Goal: Information Seeking & Learning: Learn about a topic

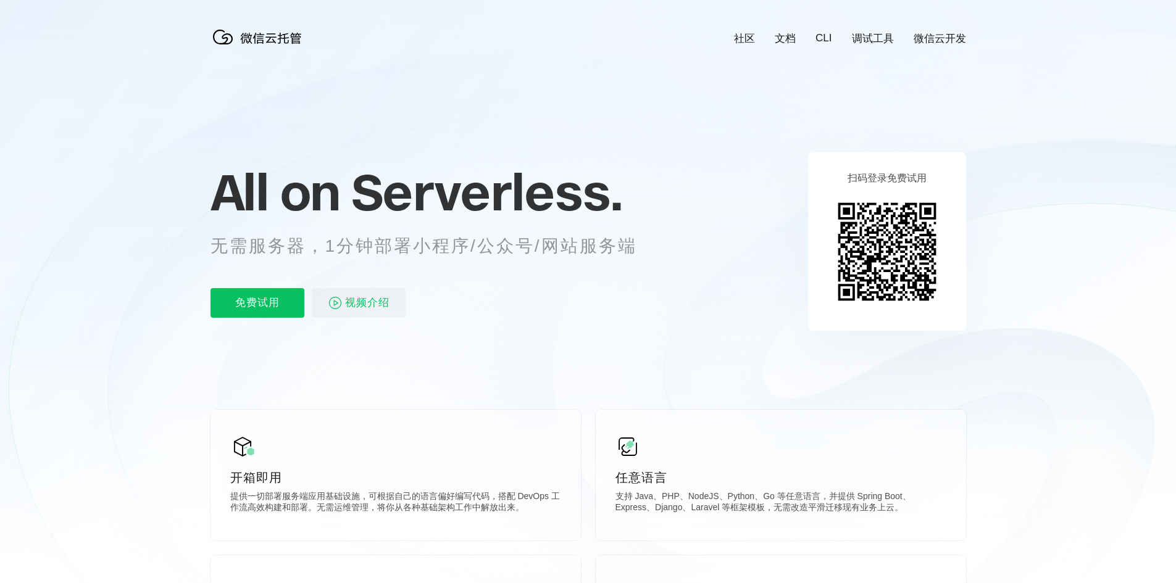
scroll to position [0, 2195]
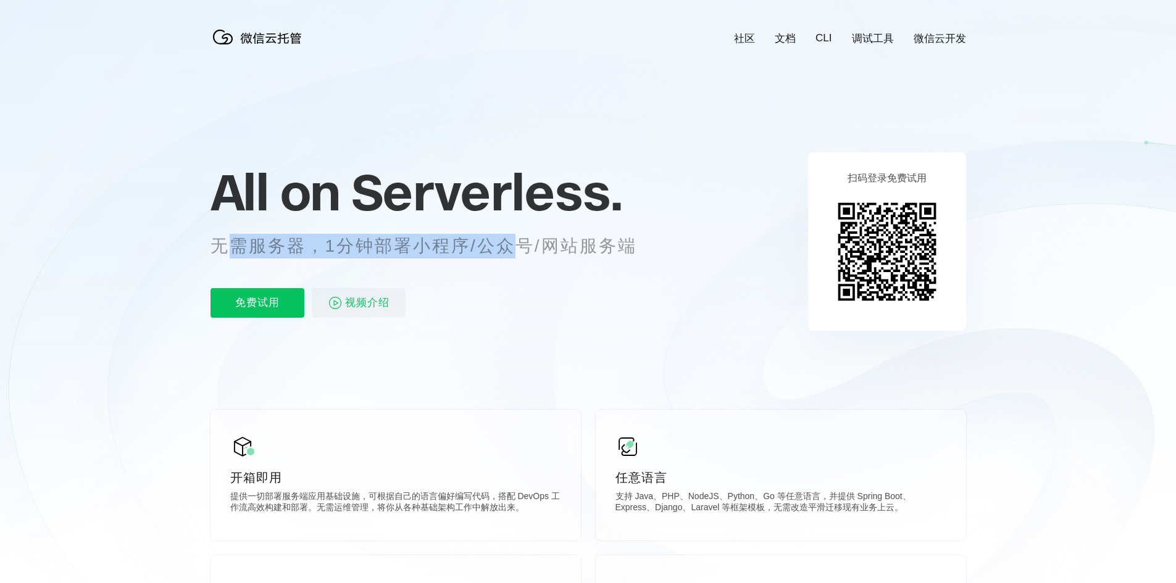
drag, startPoint x: 221, startPoint y: 244, endPoint x: 516, endPoint y: 243, distance: 295.1
click at [516, 243] on p "无需服务器，1分钟部署小程序/公众号/网站服务端" at bounding box center [435, 246] width 449 height 25
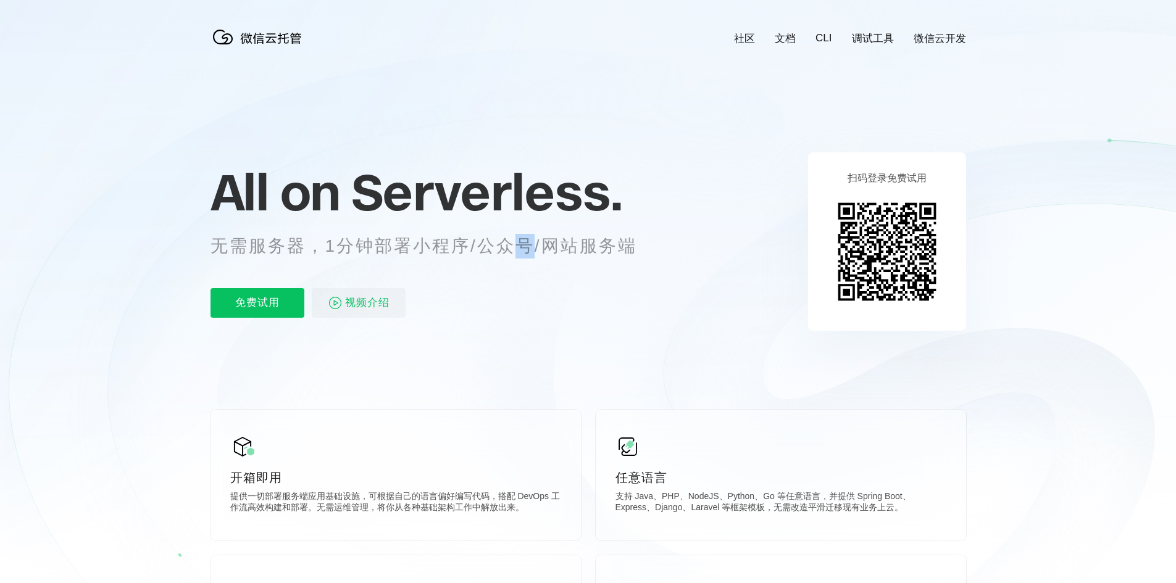
click at [516, 243] on p "无需服务器，1分钟部署小程序/公众号/网站服务端" at bounding box center [435, 246] width 449 height 25
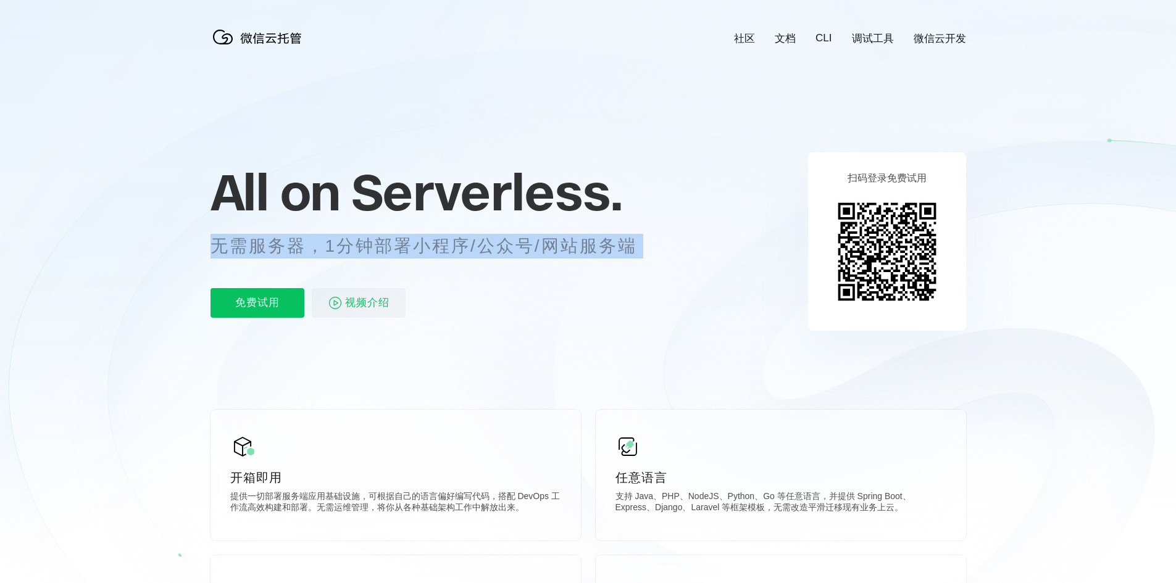
click at [516, 243] on p "无需服务器，1分钟部署小程序/公众号/网站服务端" at bounding box center [435, 246] width 449 height 25
click at [541, 243] on p "无需服务器，1分钟部署小程序/公众号/网站服务端" at bounding box center [435, 246] width 449 height 25
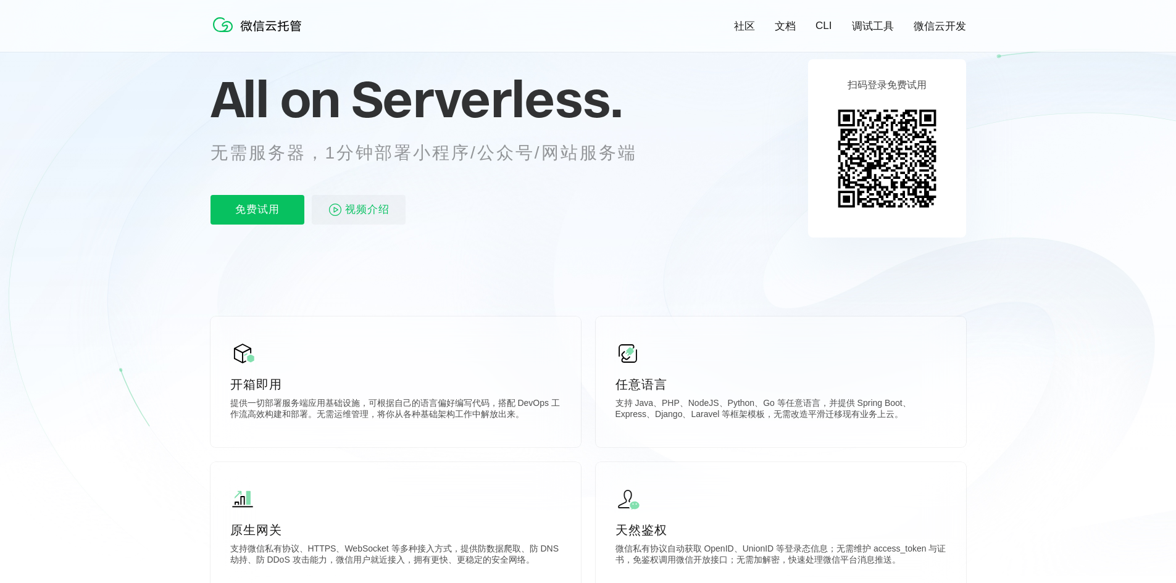
scroll to position [123, 0]
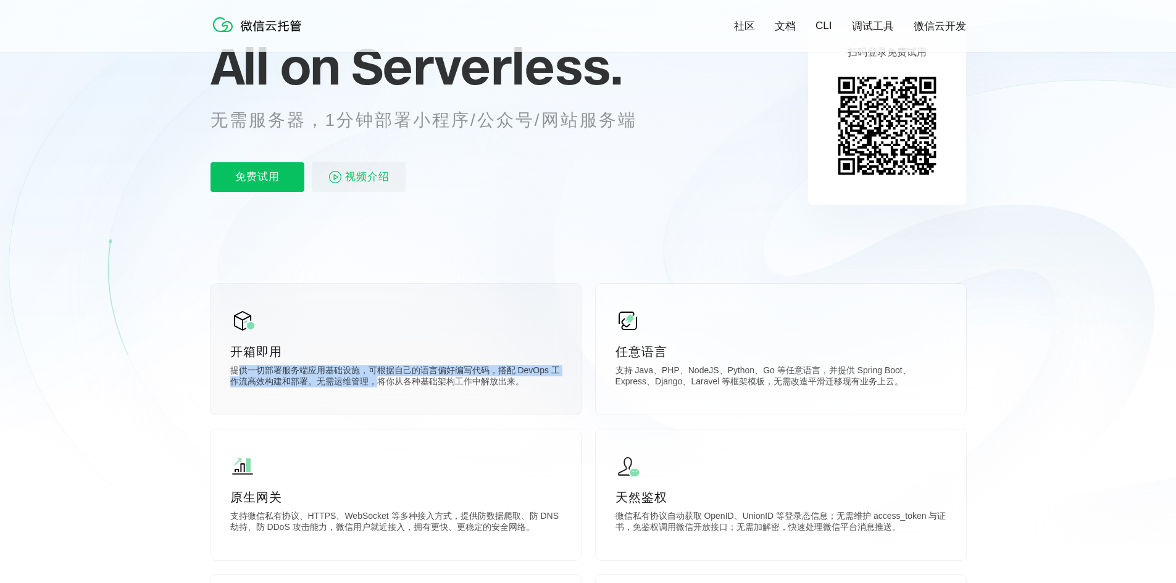
drag, startPoint x: 236, startPoint y: 377, endPoint x: 379, endPoint y: 383, distance: 143.4
click at [379, 383] on p "提供一切部署服务端应用基础设施，可根据自己的语言偏好编写代码，搭配 DevOps 工作流高效构建和部署。无需运维管理，将你从各种基础架构工作中解放出来。" at bounding box center [395, 377] width 331 height 25
click at [380, 383] on p "提供一切部署服务端应用基础设施，可根据自己的语言偏好编写代码，搭配 DevOps 工作流高效构建和部署。无需运维管理，将你从各种基础架构工作中解放出来。" at bounding box center [395, 377] width 331 height 25
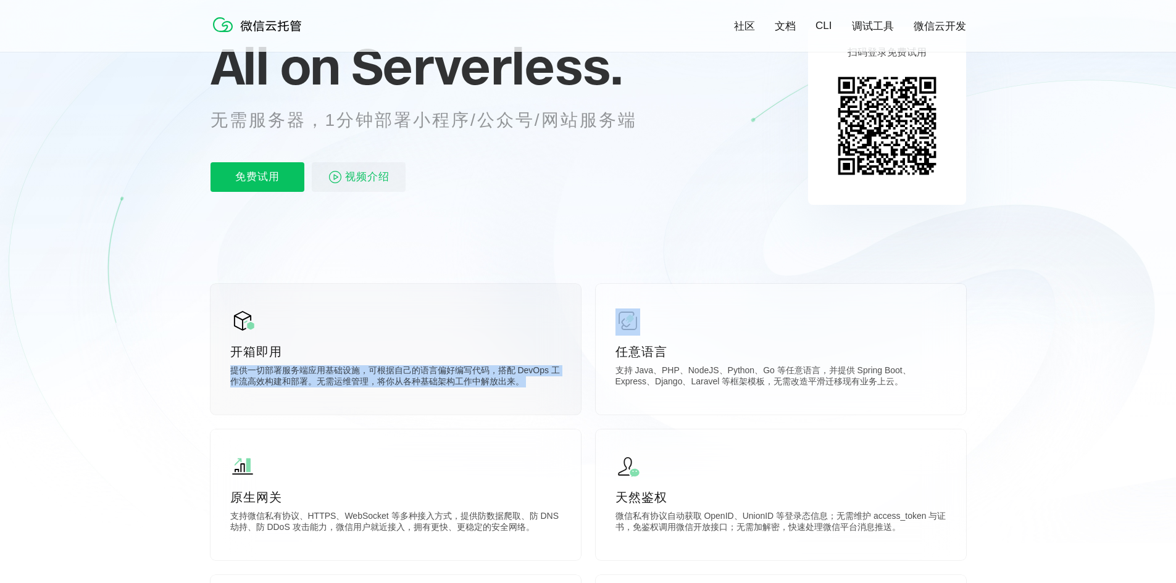
click at [401, 382] on p "提供一切部署服务端应用基础设施，可根据自己的语言偏好编写代码，搭配 DevOps 工作流高效构建和部署。无需运维管理，将你从各种基础架构工作中解放出来。" at bounding box center [395, 377] width 331 height 25
drag, startPoint x: 380, startPoint y: 373, endPoint x: 491, endPoint y: 394, distance: 113.1
click at [491, 394] on div "开箱即用 提供一切部署服务端应用基础设施，可根据自己的语言偏好编写代码，搭配 DevOps 工作流高效构建和部署。无需运维管理，将你从各种基础架构工作中解放出…" at bounding box center [396, 349] width 370 height 131
click at [492, 394] on div "开箱即用 提供一切部署服务端应用基础设施，可根据自己的语言偏好编写代码，搭配 DevOps 工作流高效构建和部署。无需运维管理，将你从各种基础架构工作中解放出…" at bounding box center [396, 349] width 370 height 131
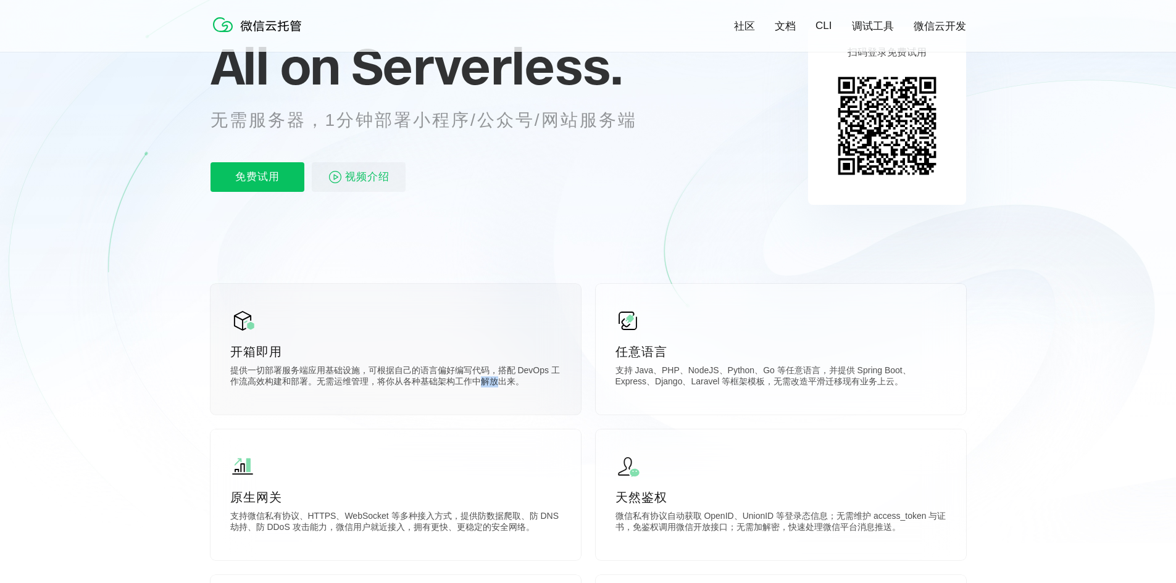
click at [492, 394] on div "开箱即用 提供一切部署服务端应用基础设施，可根据自己的语言偏好编写代码，搭配 DevOps 工作流高效构建和部署。无需运维管理，将你从各种基础架构工作中解放出…" at bounding box center [396, 349] width 370 height 131
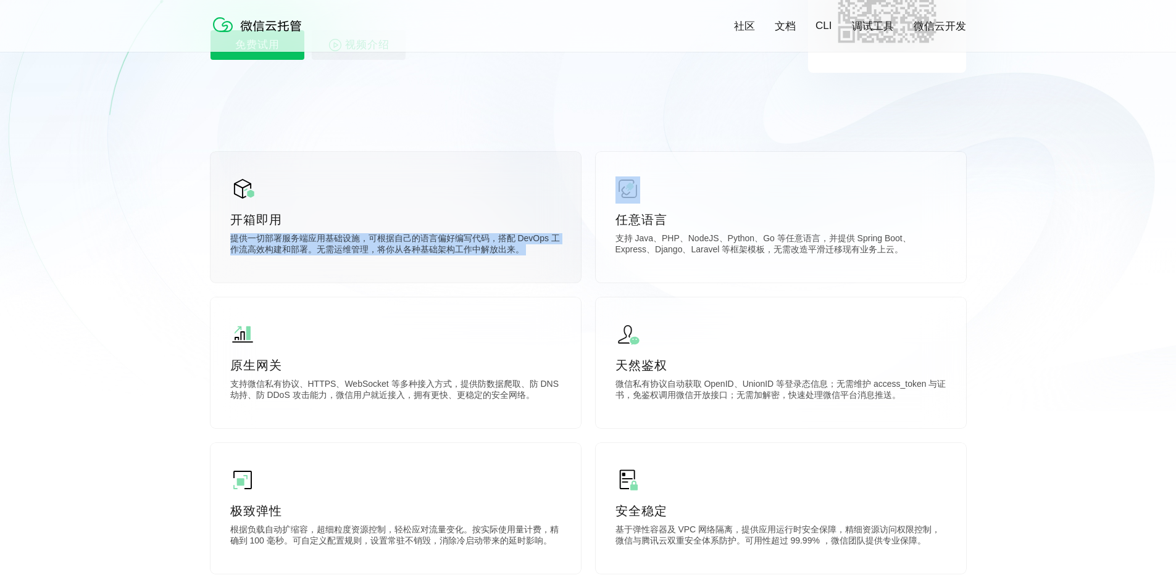
scroll to position [309, 0]
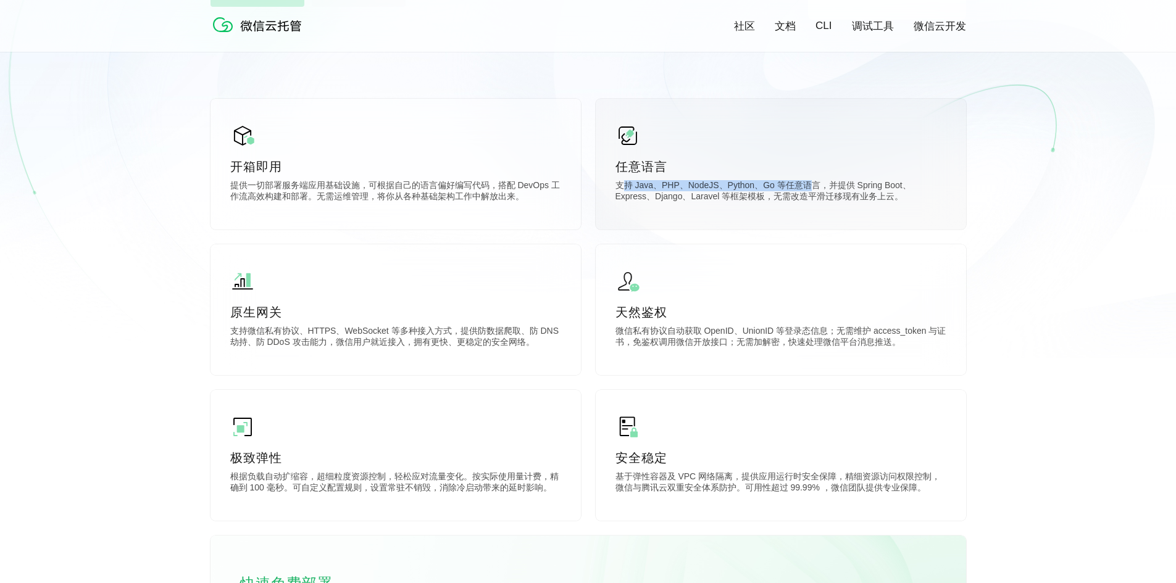
drag, startPoint x: 622, startPoint y: 187, endPoint x: 812, endPoint y: 190, distance: 190.2
click at [811, 190] on p "支持 Java、PHP、NodeJS、Python、Go 等任意语言，并提供 Spring Boot、Express、Django、Laravel 等框架模板…" at bounding box center [781, 192] width 331 height 25
click at [812, 190] on p "支持 Java、PHP、NodeJS、Python、Go 等任意语言，并提供 Spring Boot、Express、Django、Laravel 等框架模板…" at bounding box center [781, 192] width 331 height 25
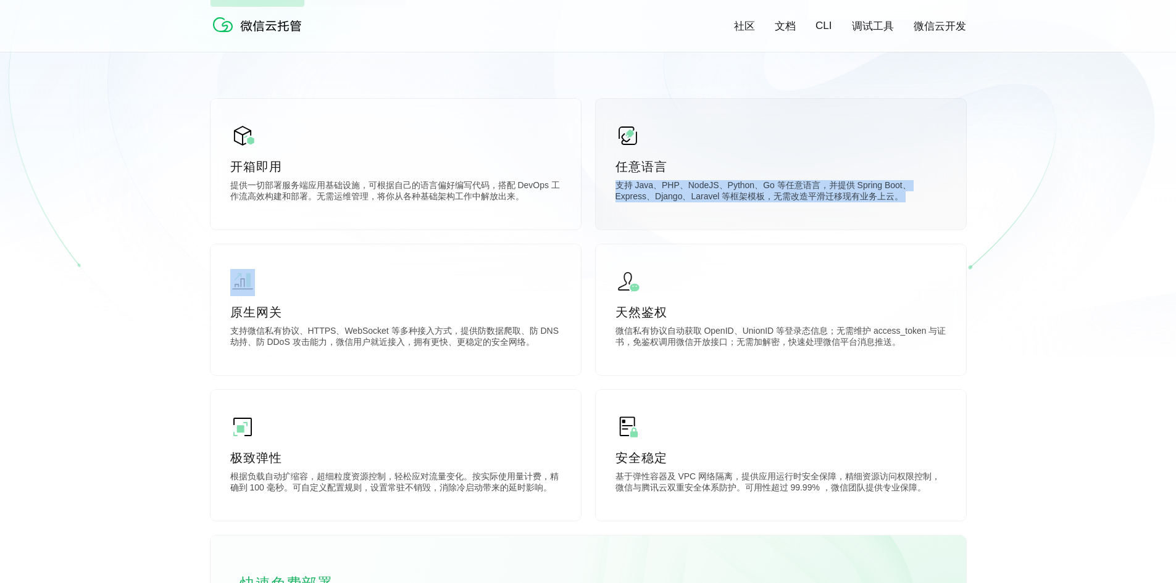
click at [838, 198] on p "支持 Java、PHP、NodeJS、Python、Go 等任意语言，并提供 Spring Boot、Express、Django、Laravel 等框架模板…" at bounding box center [781, 192] width 331 height 25
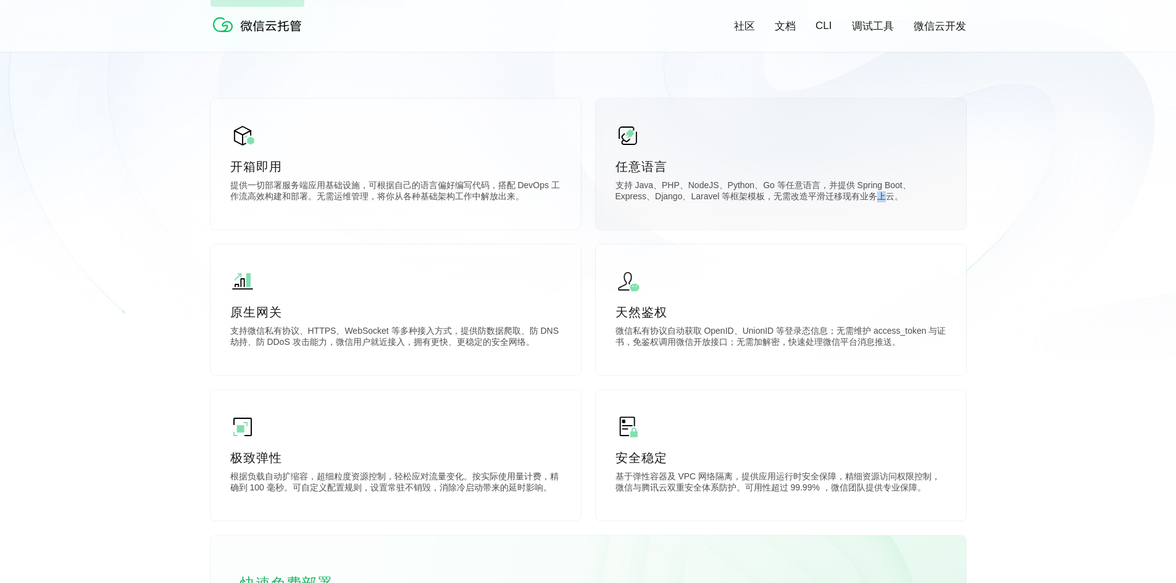
drag, startPoint x: 837, startPoint y: 194, endPoint x: 849, endPoint y: 212, distance: 21.4
click at [849, 212] on div "任意语言 支持 Java、PHP、NodeJS、Python、Go 等任意语言，并提供 Spring Boot、Express、Django、Laravel …" at bounding box center [781, 164] width 370 height 131
drag, startPoint x: 858, startPoint y: 210, endPoint x: 779, endPoint y: 192, distance: 80.4
click at [779, 192] on div "任意语言 支持 Java、PHP、NodeJS、Python、Go 等任意语言，并提供 Spring Boot、Express、Django、Laravel …" at bounding box center [781, 164] width 370 height 131
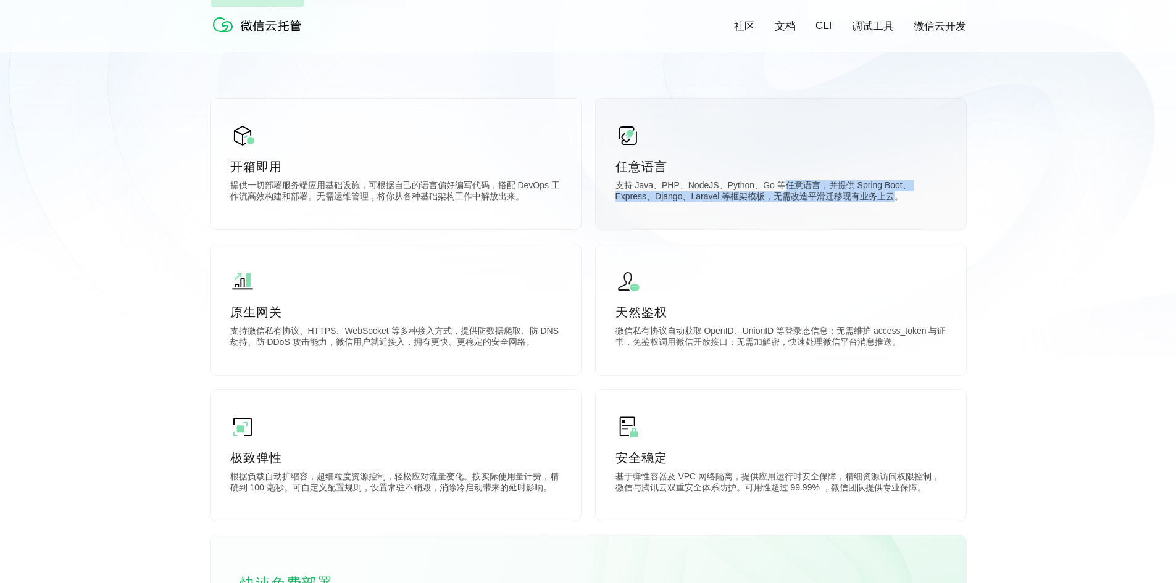
click at [779, 192] on p "支持 Java、PHP、NodeJS、Python、Go 等任意语言，并提供 Spring Boot、Express、Django、Laravel 等框架模板…" at bounding box center [781, 192] width 331 height 25
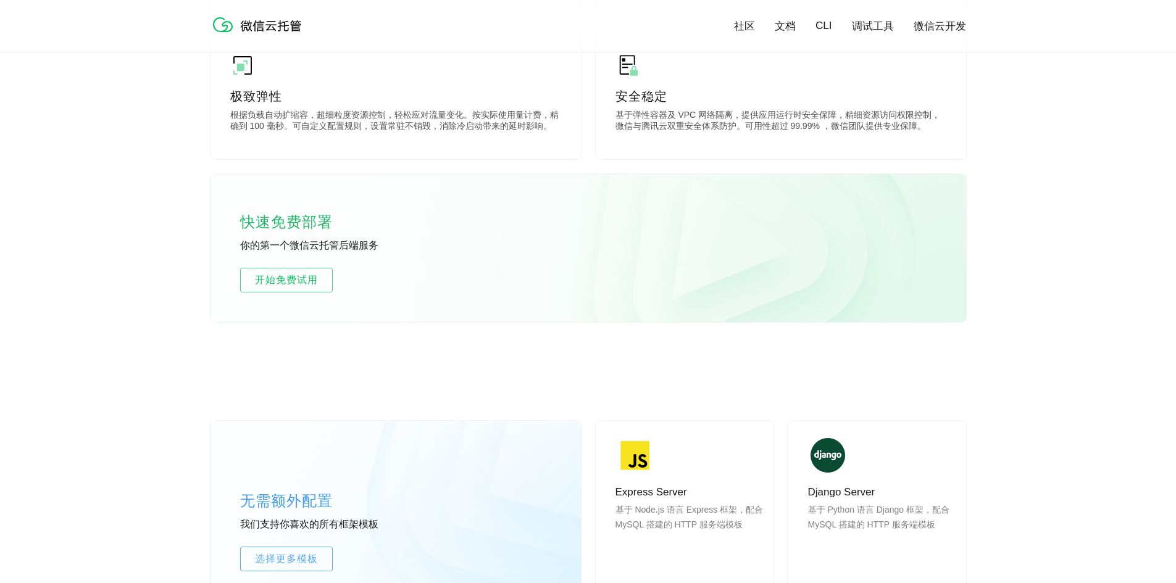
scroll to position [679, 0]
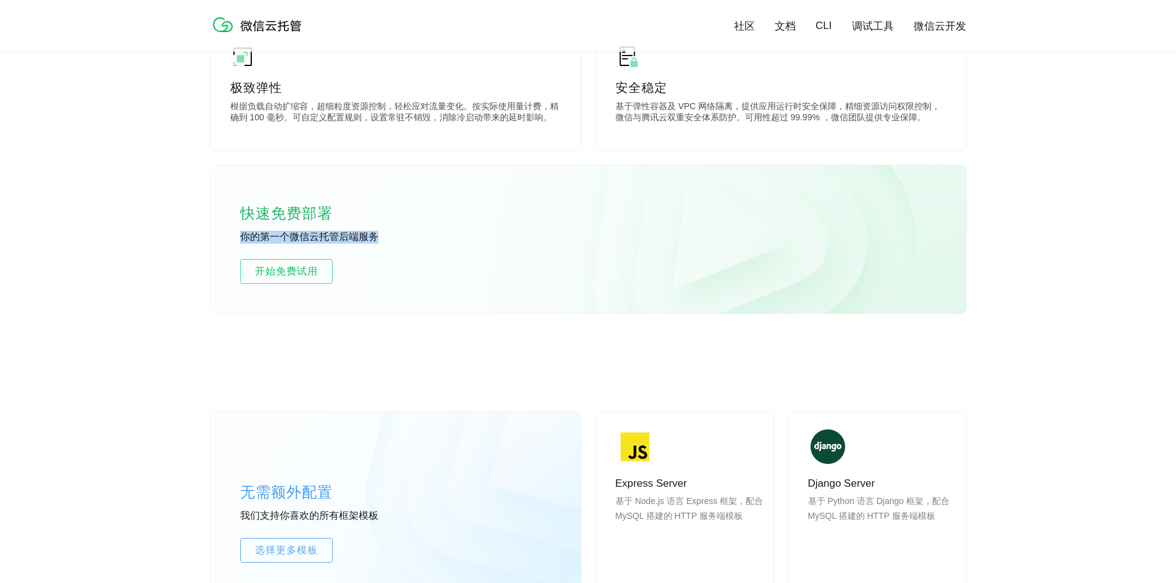
drag, startPoint x: 240, startPoint y: 241, endPoint x: 409, endPoint y: 243, distance: 168.6
click at [409, 243] on p "你的第一个微信云托管后端服务" at bounding box center [332, 238] width 185 height 14
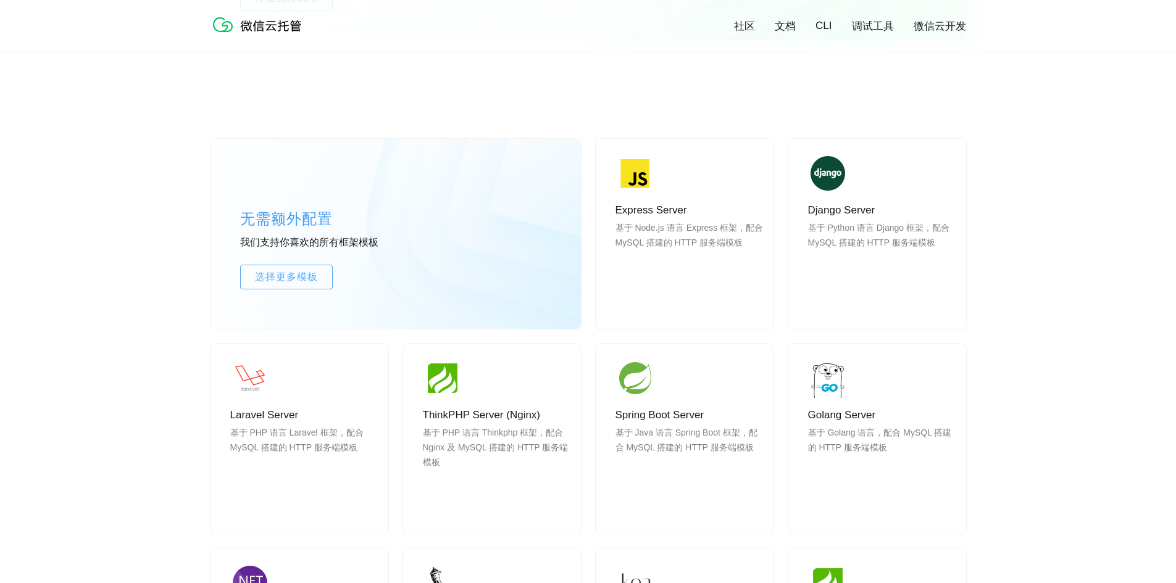
scroll to position [988, 0]
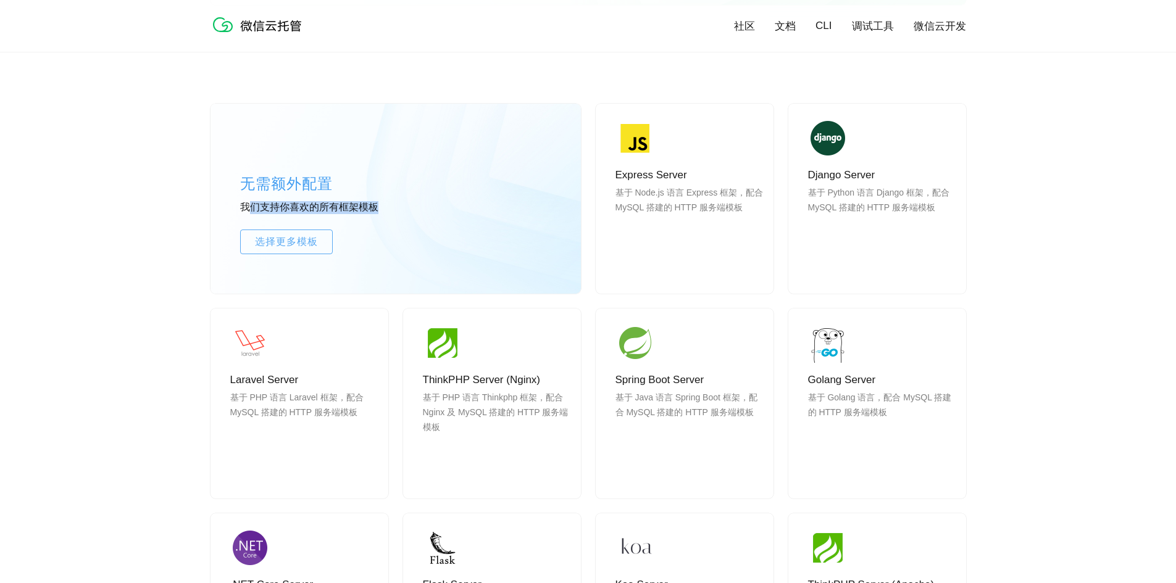
drag, startPoint x: 246, startPoint y: 214, endPoint x: 398, endPoint y: 214, distance: 151.9
click at [398, 214] on p "我们支持你喜欢的所有框架模板" at bounding box center [332, 208] width 185 height 14
